Goal: Obtain resource: Download file/media

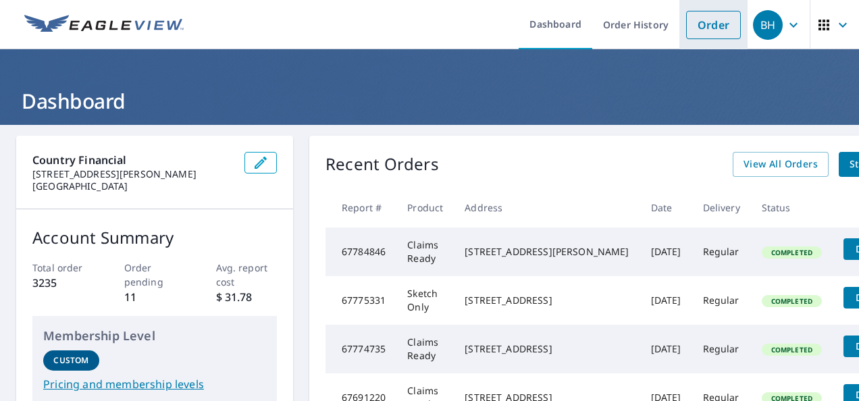
click at [698, 28] on link "Order" at bounding box center [713, 25] width 55 height 28
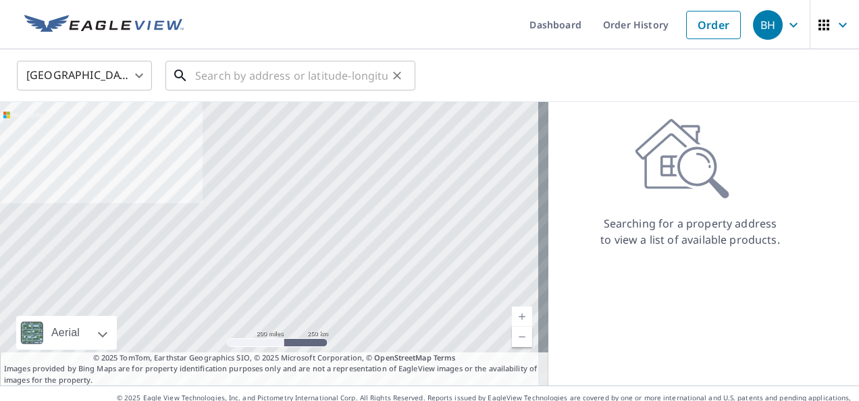
click at [222, 75] on input "text" at bounding box center [291, 76] width 192 height 38
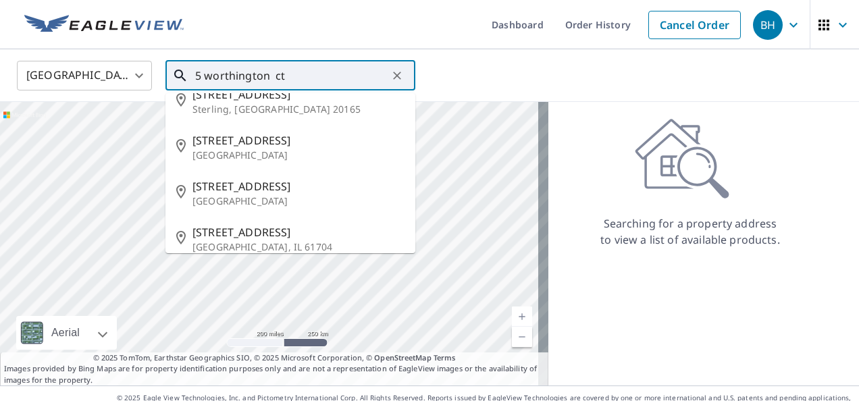
scroll to position [80, 0]
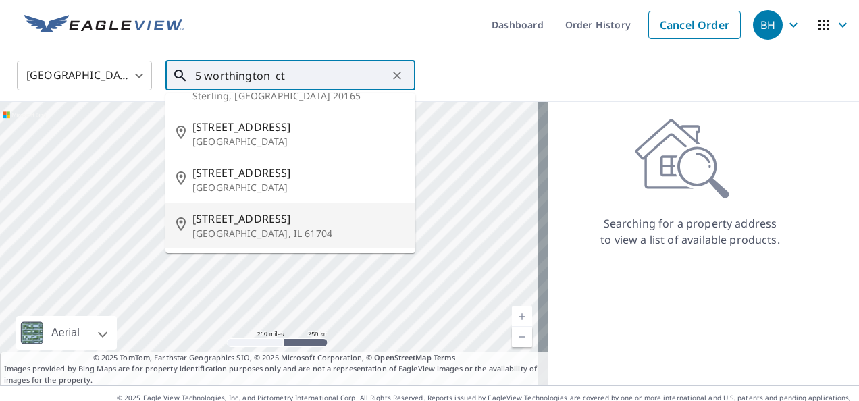
click at [269, 221] on span "[STREET_ADDRESS]" at bounding box center [298, 219] width 212 height 16
type input "[STREET_ADDRESS]"
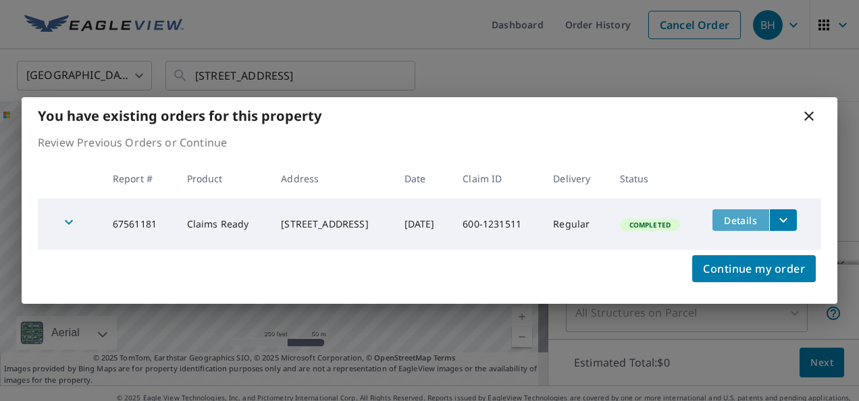
click at [747, 215] on span "Details" at bounding box center [740, 220] width 41 height 13
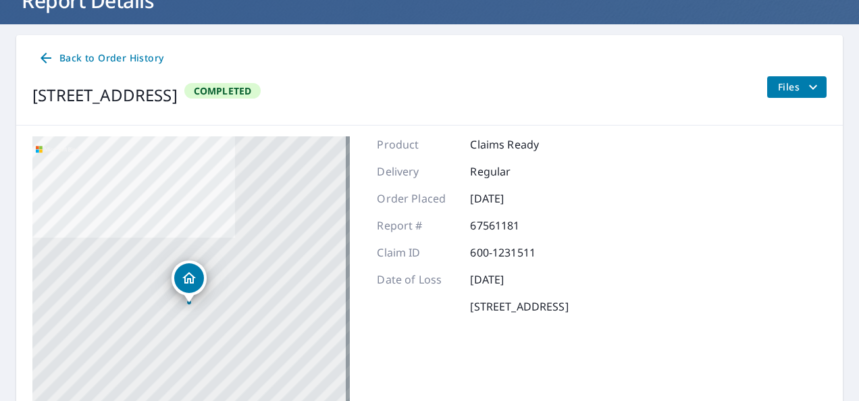
scroll to position [26, 0]
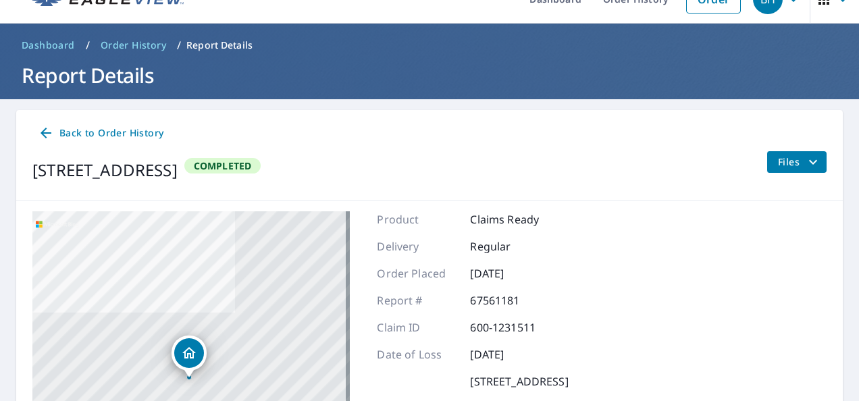
click at [792, 163] on span "Files" at bounding box center [799, 162] width 43 height 16
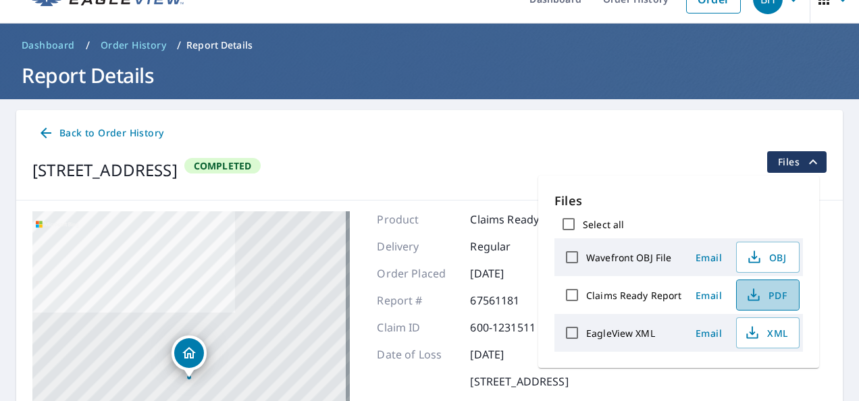
click at [774, 297] on span "PDF" at bounding box center [766, 295] width 43 height 16
